Goal: Register for event/course

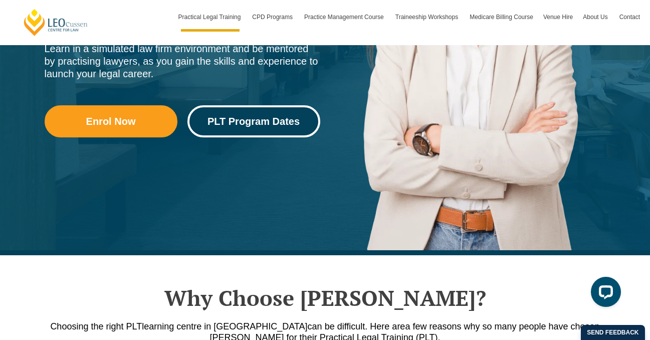
click at [235, 119] on span "PLT Program Dates" at bounding box center [254, 121] width 92 height 10
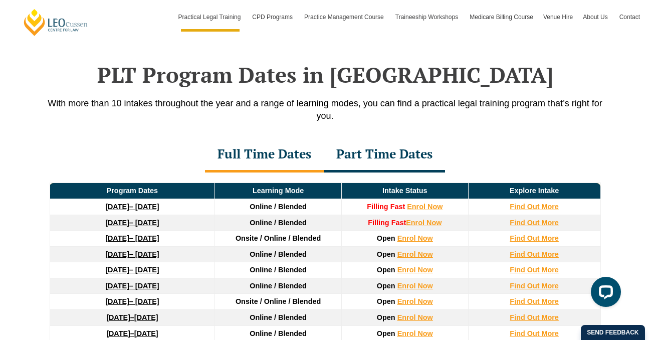
scroll to position [1309, 0]
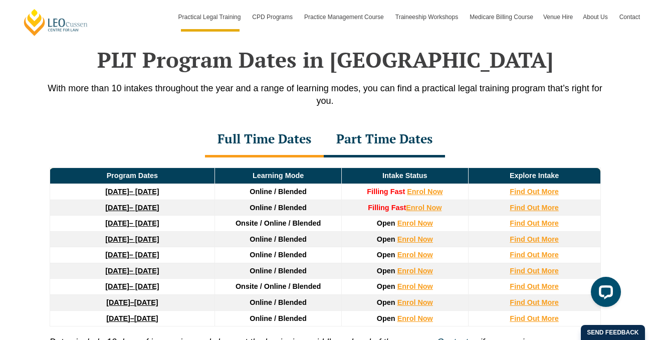
click at [159, 242] on link "16 February 2026 – 3 July 2026" at bounding box center [132, 239] width 54 height 8
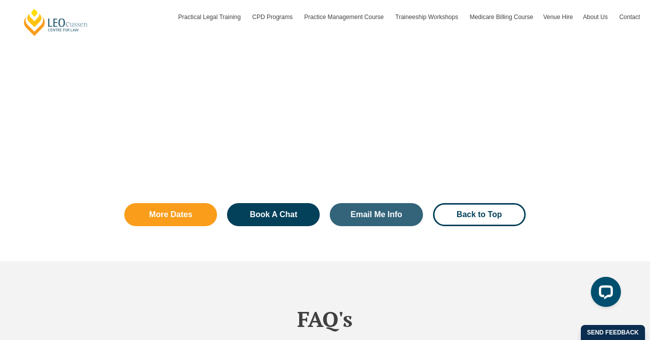
scroll to position [2324, 0]
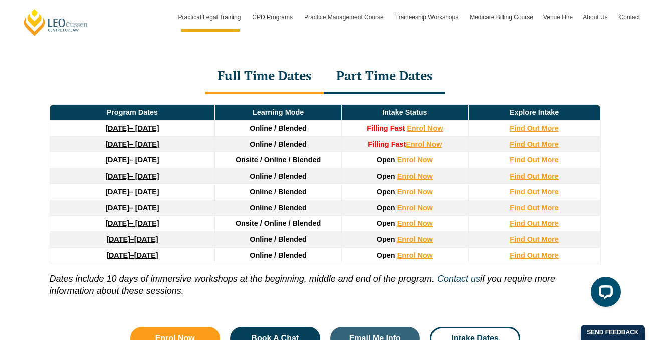
scroll to position [1419, 0]
